Goal: Transaction & Acquisition: Purchase product/service

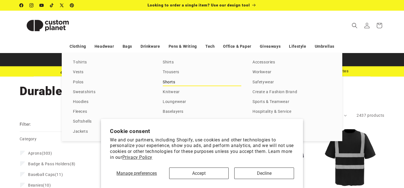
click at [169, 83] on link "Shorts" at bounding box center [202, 83] width 79 height 8
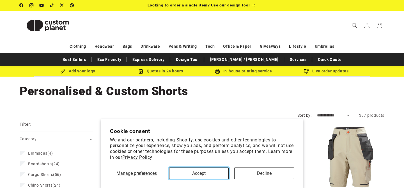
click at [207, 175] on button "Accept" at bounding box center [199, 174] width 60 height 12
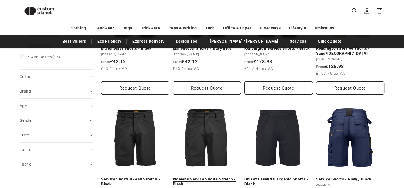
scroll to position [144, 0]
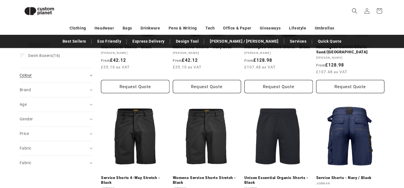
click at [90, 78] on summary "Colour (0)" at bounding box center [56, 75] width 73 height 14
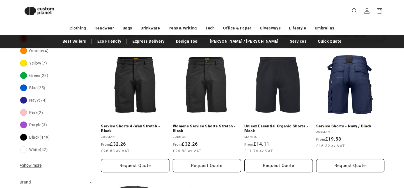
scroll to position [199, 0]
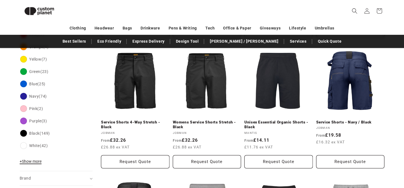
click at [36, 162] on span "+ Show more" at bounding box center [31, 161] width 22 height 4
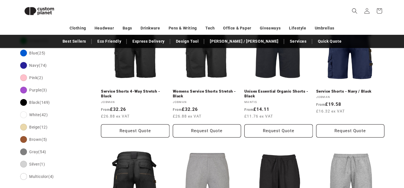
scroll to position [231, 0]
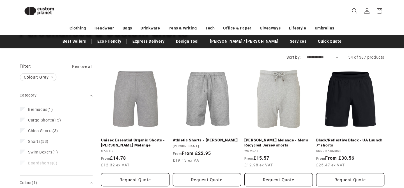
scroll to position [50, 0]
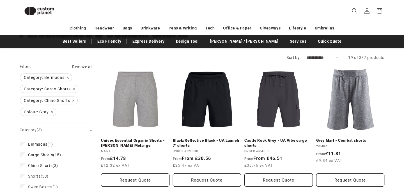
click at [23, 144] on icon at bounding box center [22, 144] width 3 height 2
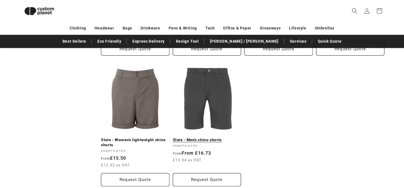
scroll to position [572, 0]
